Goal: Find contact information: Find contact information

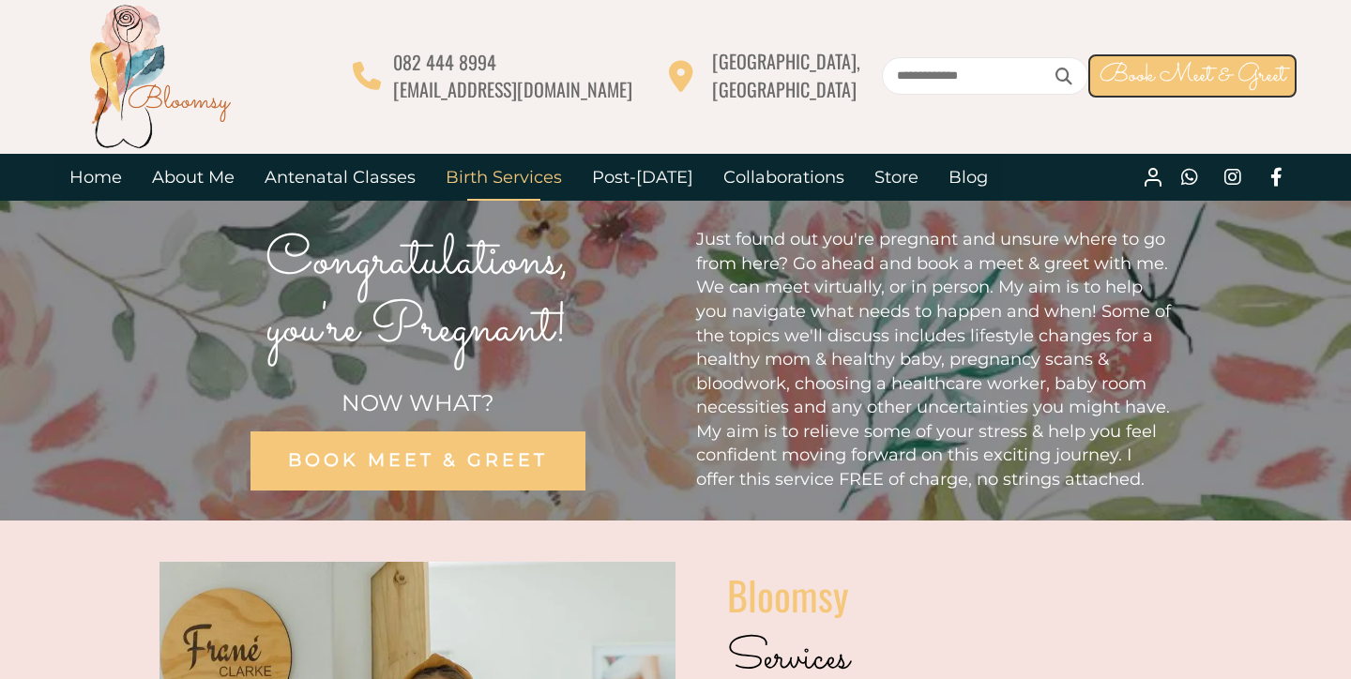
click at [521, 175] on link "Birth Services" at bounding box center [504, 177] width 146 height 47
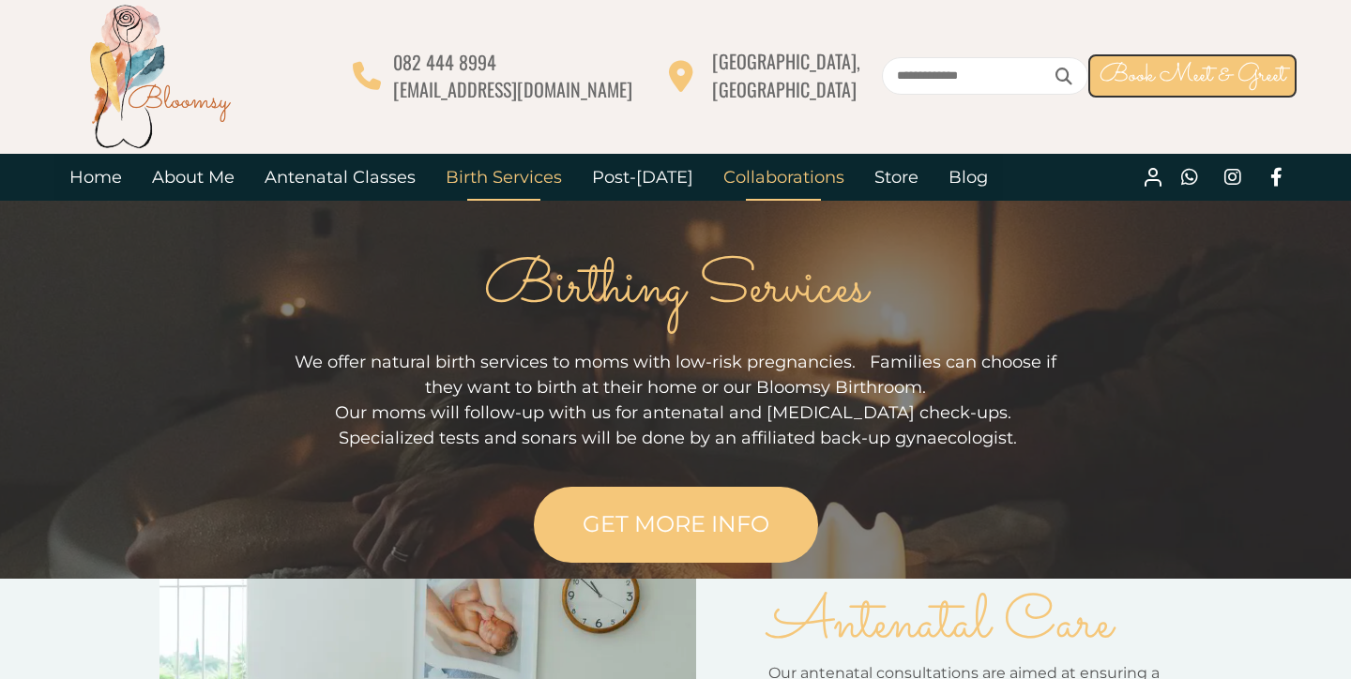
click at [775, 177] on link "Collaborations" at bounding box center [783, 177] width 151 height 47
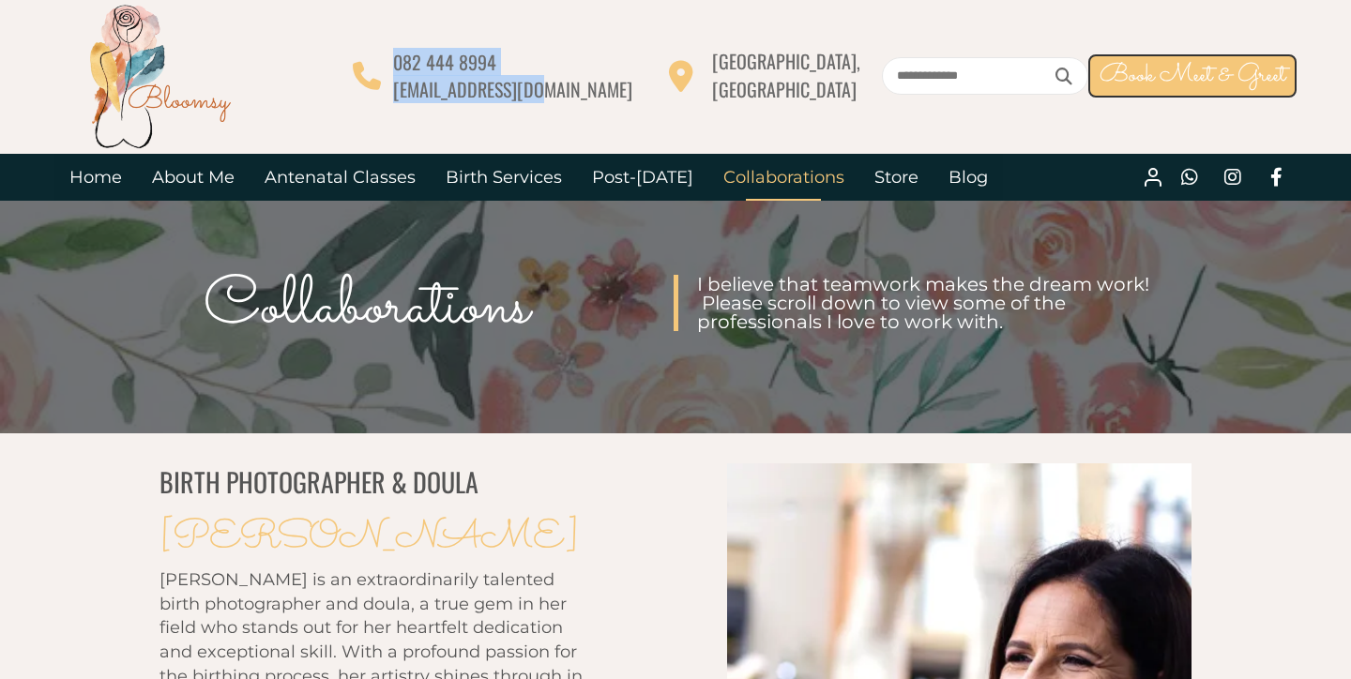
drag, startPoint x: 682, startPoint y: 92, endPoint x: 549, endPoint y: 98, distance: 133.3
click at [549, 98] on div "082 444 8994 [EMAIL_ADDRESS][DOMAIN_NAME] [GEOGRAPHIC_DATA], [GEOGRAPHIC_DATA] …" at bounding box center [825, 75] width 944 height 55
click at [572, 93] on span "[EMAIL_ADDRESS][DOMAIN_NAME]" at bounding box center [512, 89] width 239 height 28
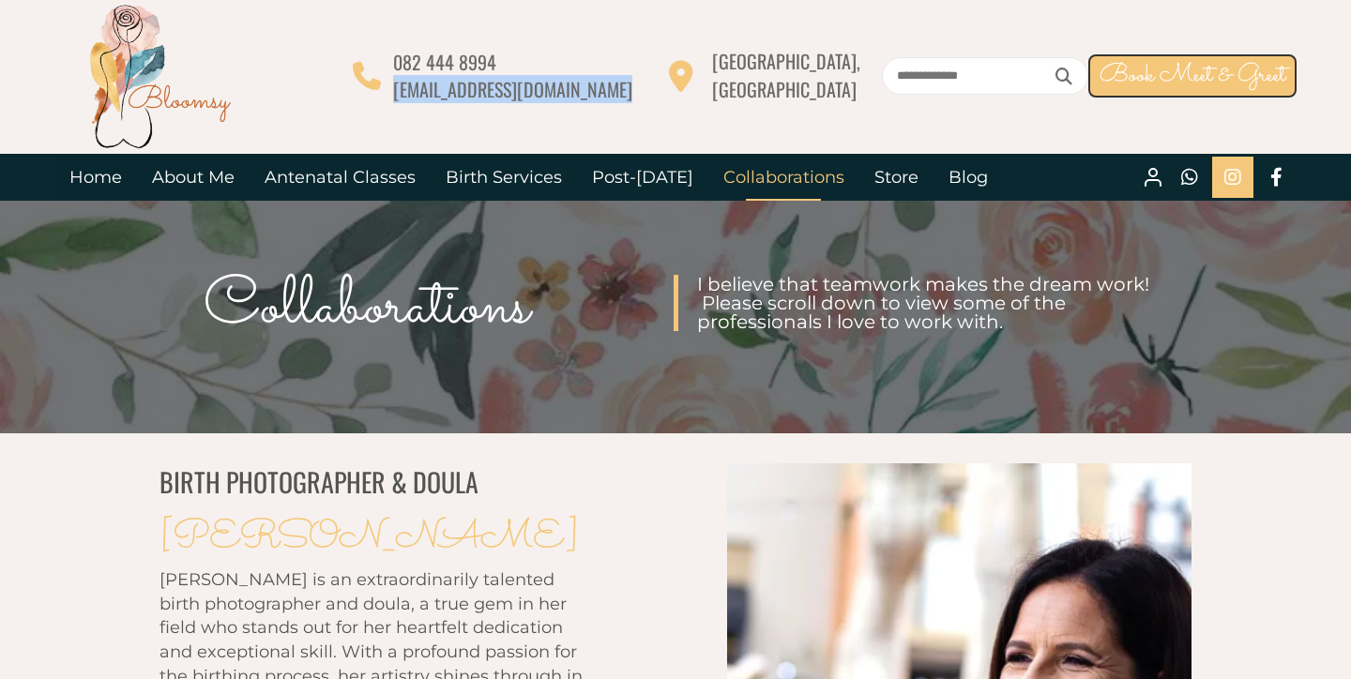
click at [1241, 184] on icon at bounding box center [1232, 177] width 41 height 41
